Goal: Navigation & Orientation: Find specific page/section

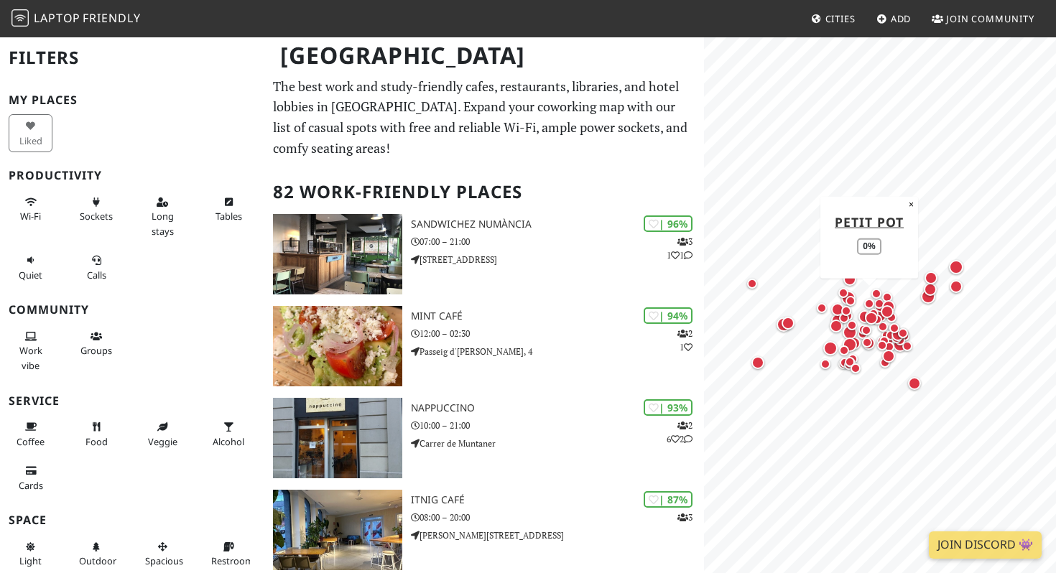
click at [872, 301] on div "Map marker" at bounding box center [869, 304] width 10 height 10
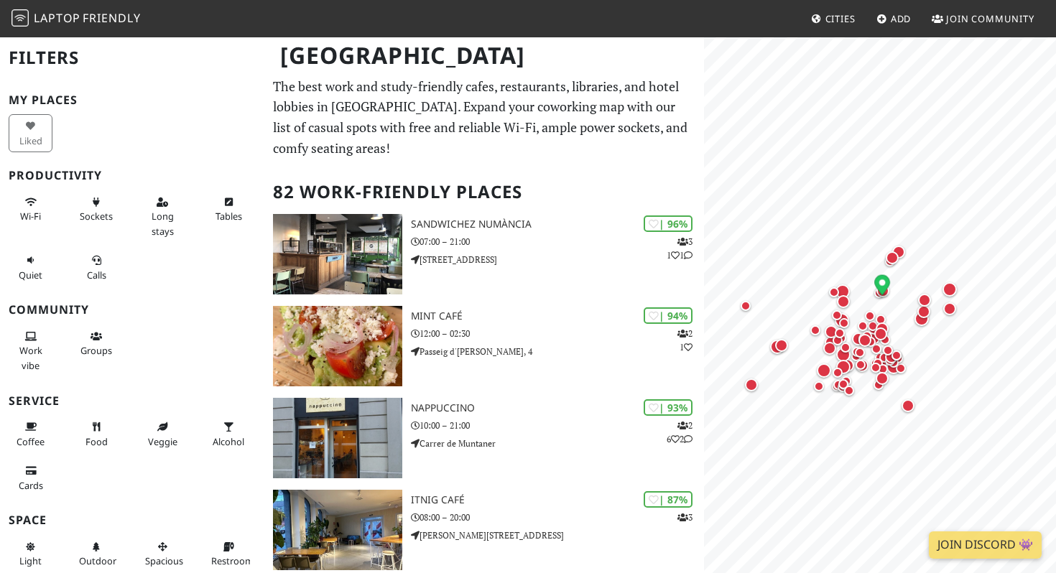
click at [888, 295] on icon "Map marker" at bounding box center [882, 286] width 16 height 24
click at [880, 297] on ellipse "Map marker" at bounding box center [882, 295] width 11 height 6
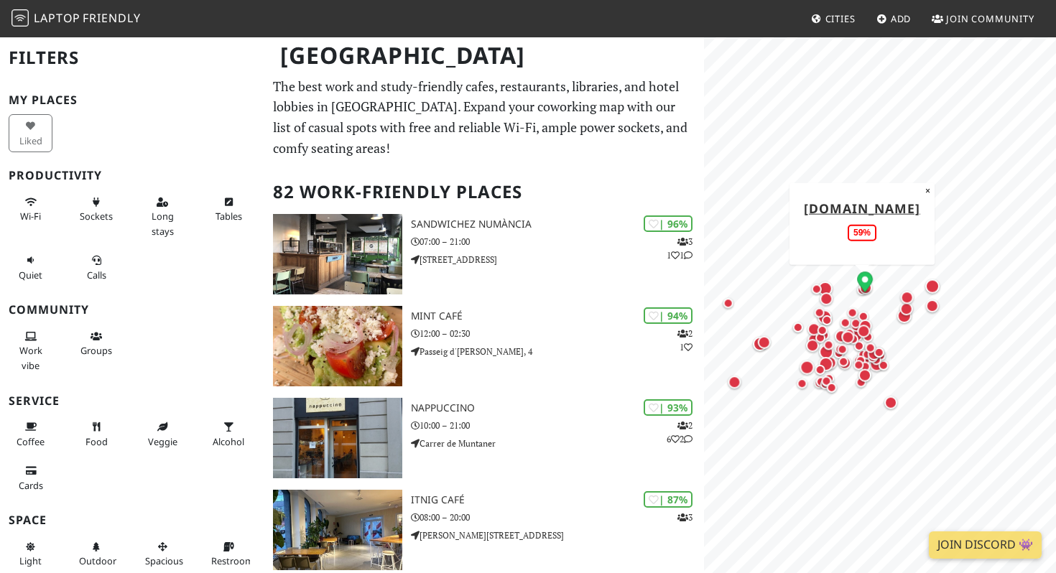
drag, startPoint x: 884, startPoint y: 300, endPoint x: 867, endPoint y: 297, distance: 17.5
click at [867, 297] on div "Map marker" at bounding box center [862, 289] width 17 height 17
